Goal: Download file/media

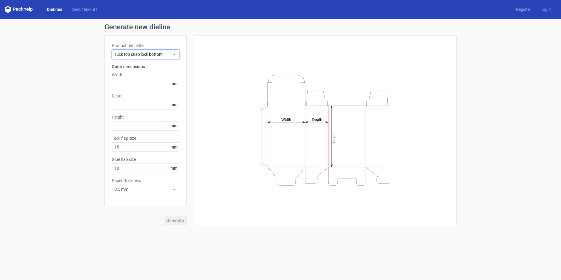
click at [152, 56] on span "Tuck top snap lock bottom" at bounding box center [143, 54] width 58 height 6
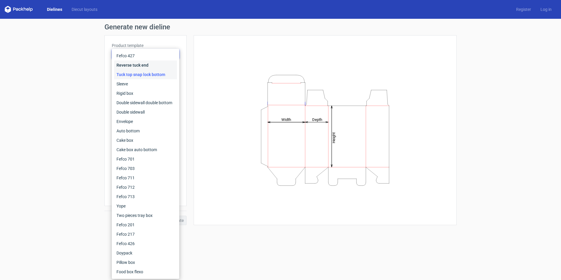
click at [137, 65] on div "Reverse tuck end" at bounding box center [145, 64] width 63 height 9
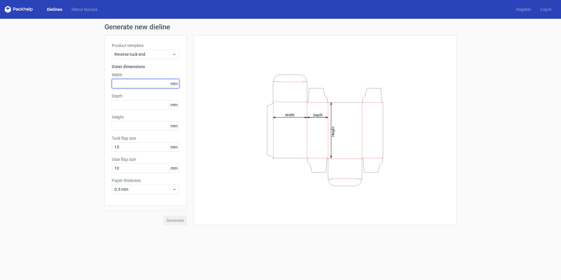
click at [132, 82] on input "text" at bounding box center [145, 83] width 67 height 9
type input "89"
click at [133, 105] on input "text" at bounding box center [145, 104] width 67 height 9
type input "68"
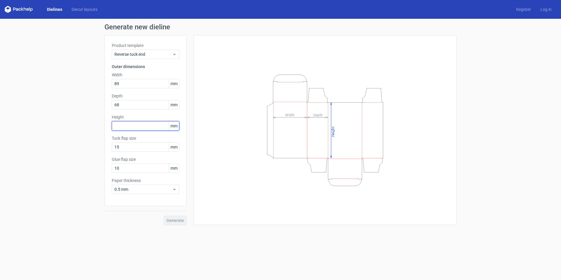
click at [132, 126] on input "text" at bounding box center [145, 125] width 67 height 9
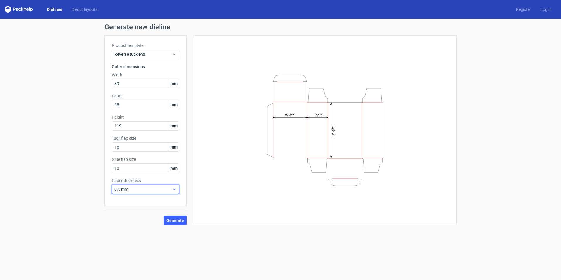
click at [159, 185] on div "0.5 mm" at bounding box center [145, 188] width 67 height 9
click at [136, 219] on div "1 mm" at bounding box center [145, 220] width 63 height 9
click at [173, 222] on span "Generate" at bounding box center [175, 220] width 18 height 4
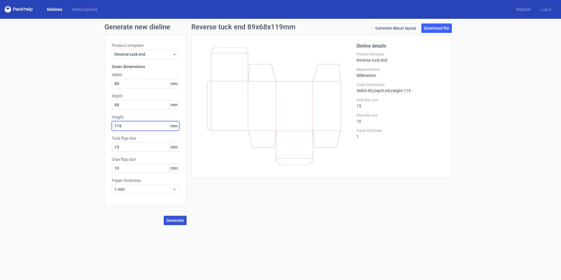
click at [133, 130] on input "119" at bounding box center [145, 125] width 67 height 9
type input "1"
click at [173, 220] on span "Generate" at bounding box center [175, 220] width 18 height 4
click at [128, 128] on input "220" at bounding box center [145, 125] width 67 height 9
type input "2"
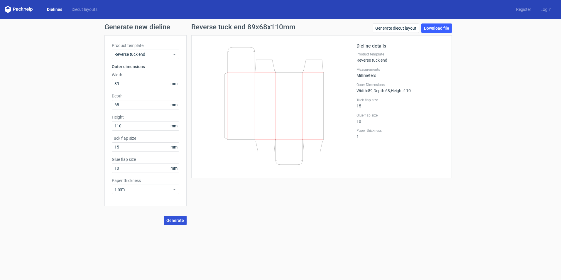
click at [175, 220] on span "Generate" at bounding box center [175, 220] width 18 height 4
click at [134, 127] on input "110" at bounding box center [145, 125] width 67 height 9
type input "1"
click at [122, 82] on input "89" at bounding box center [145, 83] width 67 height 9
type input "8"
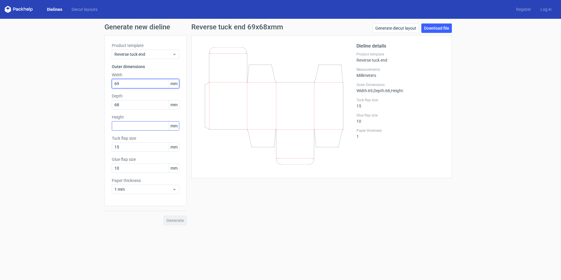
type input "69"
click at [120, 127] on input "text" at bounding box center [145, 125] width 67 height 9
click at [179, 221] on span "Generate" at bounding box center [175, 220] width 18 height 4
click at [180, 217] on button "Generate" at bounding box center [175, 219] width 23 height 9
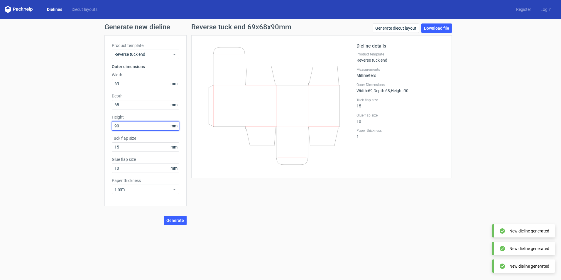
click at [124, 128] on input "90" at bounding box center [145, 125] width 67 height 9
type input "9"
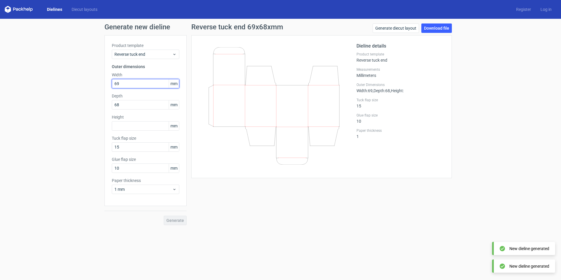
click at [123, 84] on input "69" at bounding box center [145, 83] width 67 height 9
type input "6"
type input "45"
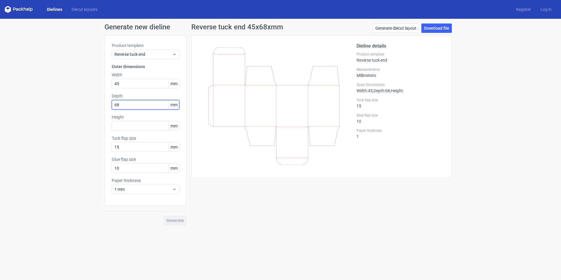
click at [120, 105] on input "68" at bounding box center [145, 104] width 67 height 9
type input "6"
type input "39"
click at [131, 125] on input "text" at bounding box center [145, 125] width 67 height 9
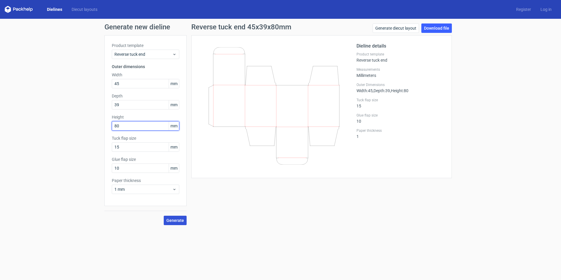
type input "80"
click at [170, 217] on button "Generate" at bounding box center [175, 219] width 23 height 9
click at [428, 29] on link "Download file" at bounding box center [436, 27] width 30 height 9
